Goal: Entertainment & Leisure: Consume media (video, audio)

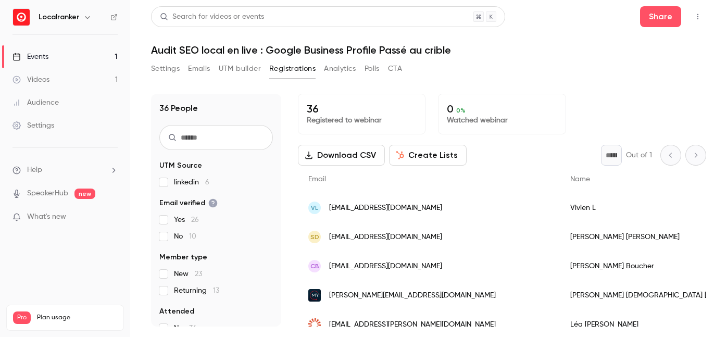
click at [76, 55] on link "Events 1" at bounding box center [65, 56] width 130 height 23
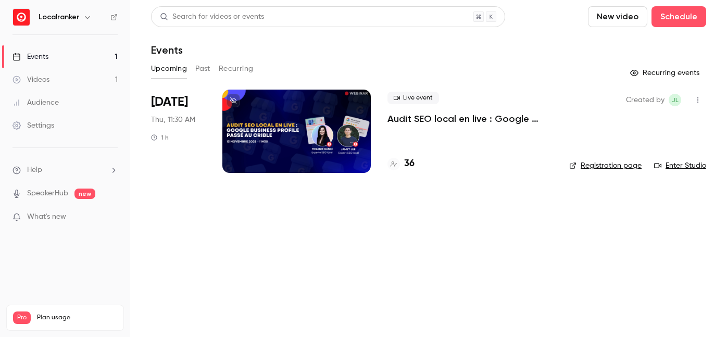
click at [206, 69] on button "Past" at bounding box center [202, 68] width 15 height 17
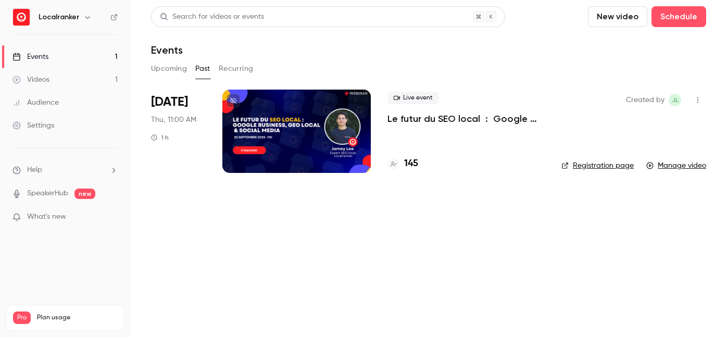
click at [316, 138] on div at bounding box center [296, 131] width 148 height 83
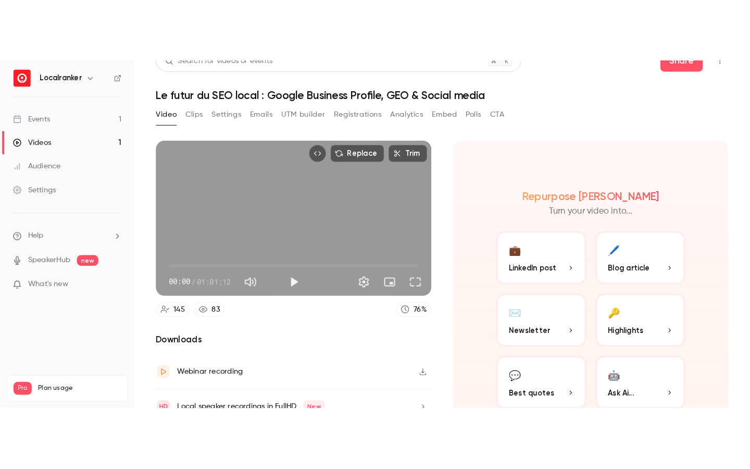
scroll to position [63, 0]
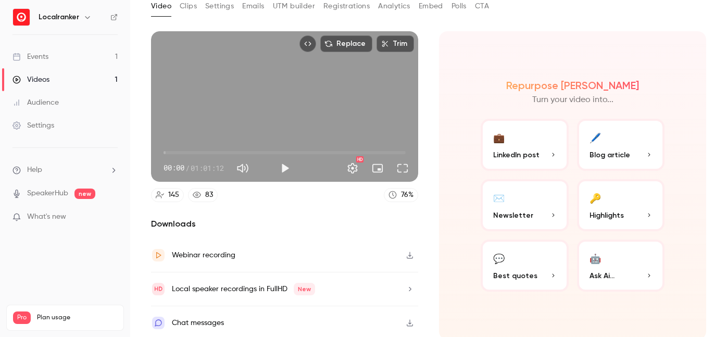
click at [397, 287] on div "Local speaker recordings in FullHD New" at bounding box center [284, 289] width 267 height 34
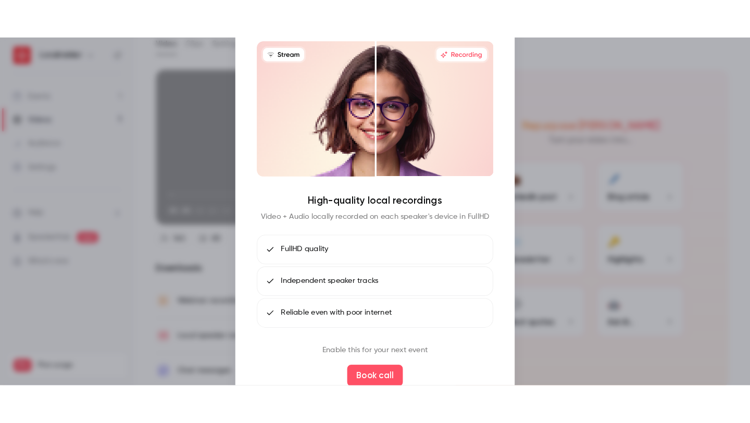
scroll to position [0, 0]
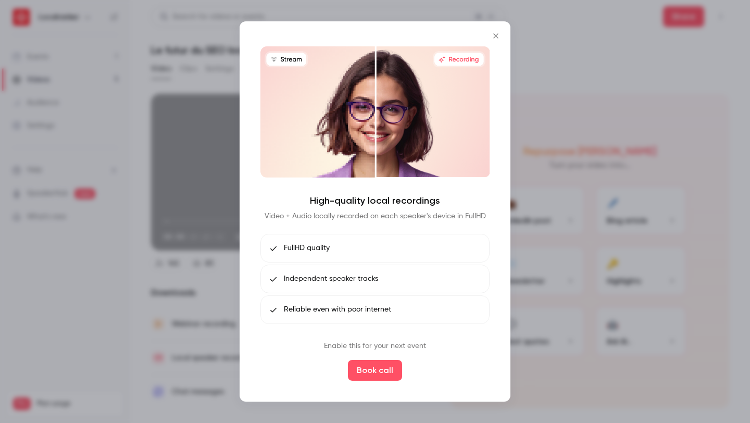
click at [551, 198] on div at bounding box center [375, 211] width 750 height 423
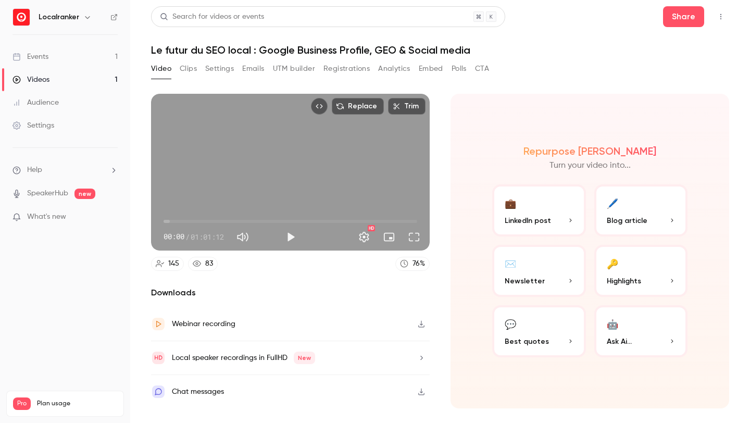
click at [421, 325] on icon "button" at bounding box center [421, 324] width 6 height 7
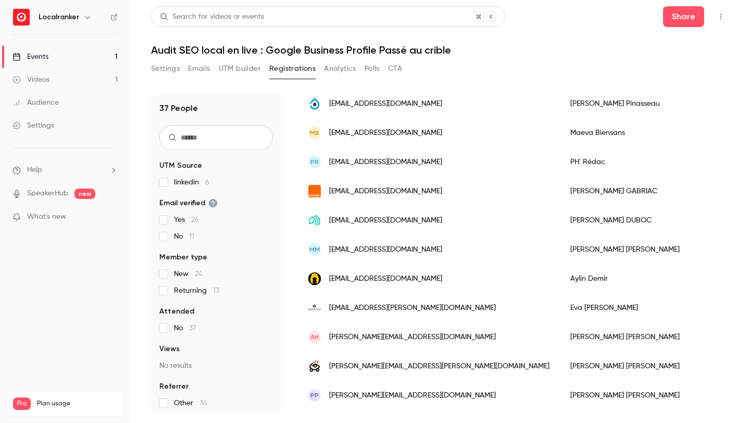
scroll to position [514, 0]
